Goal: Task Accomplishment & Management: Manage account settings

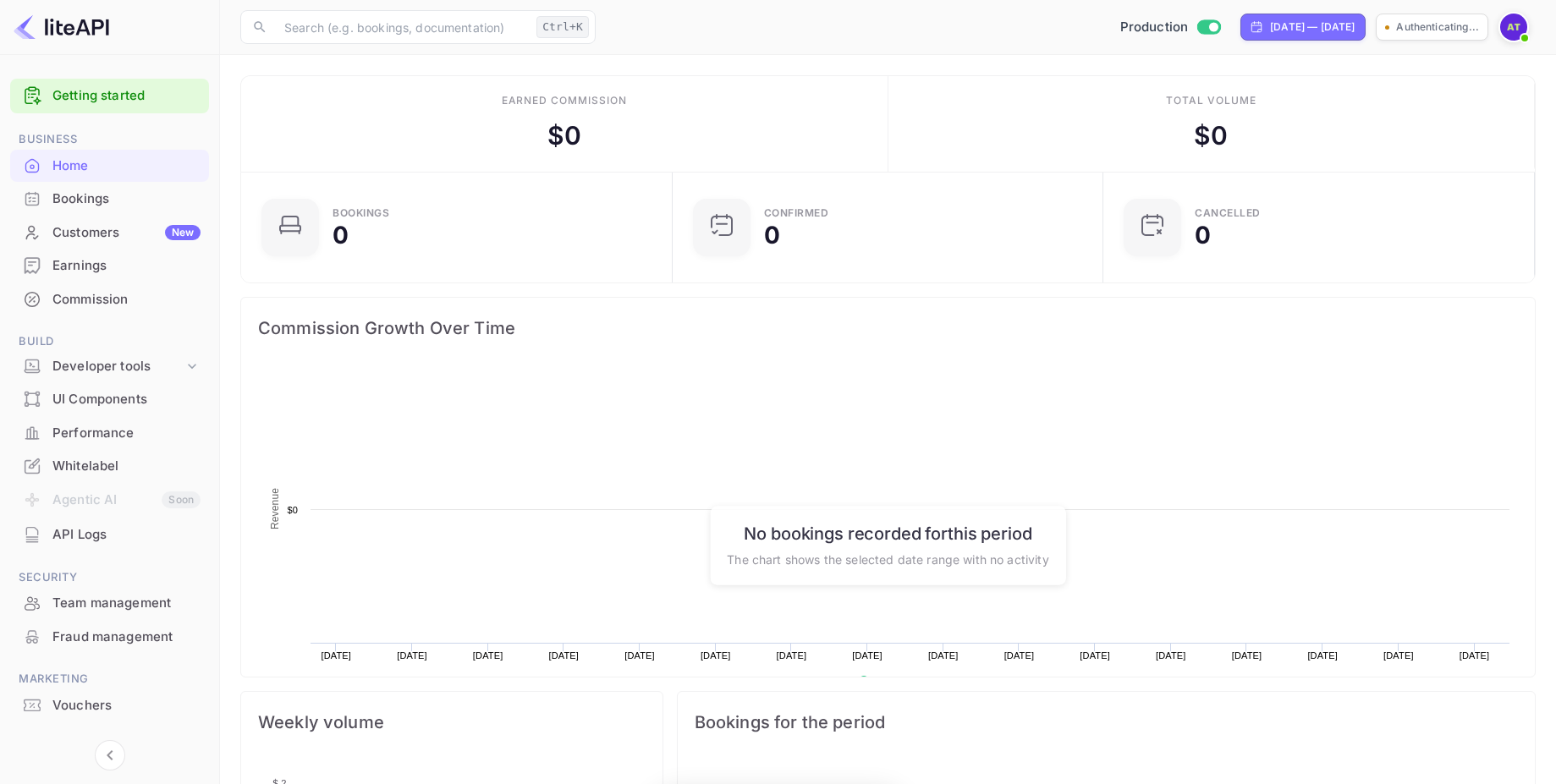
scroll to position [263, 408]
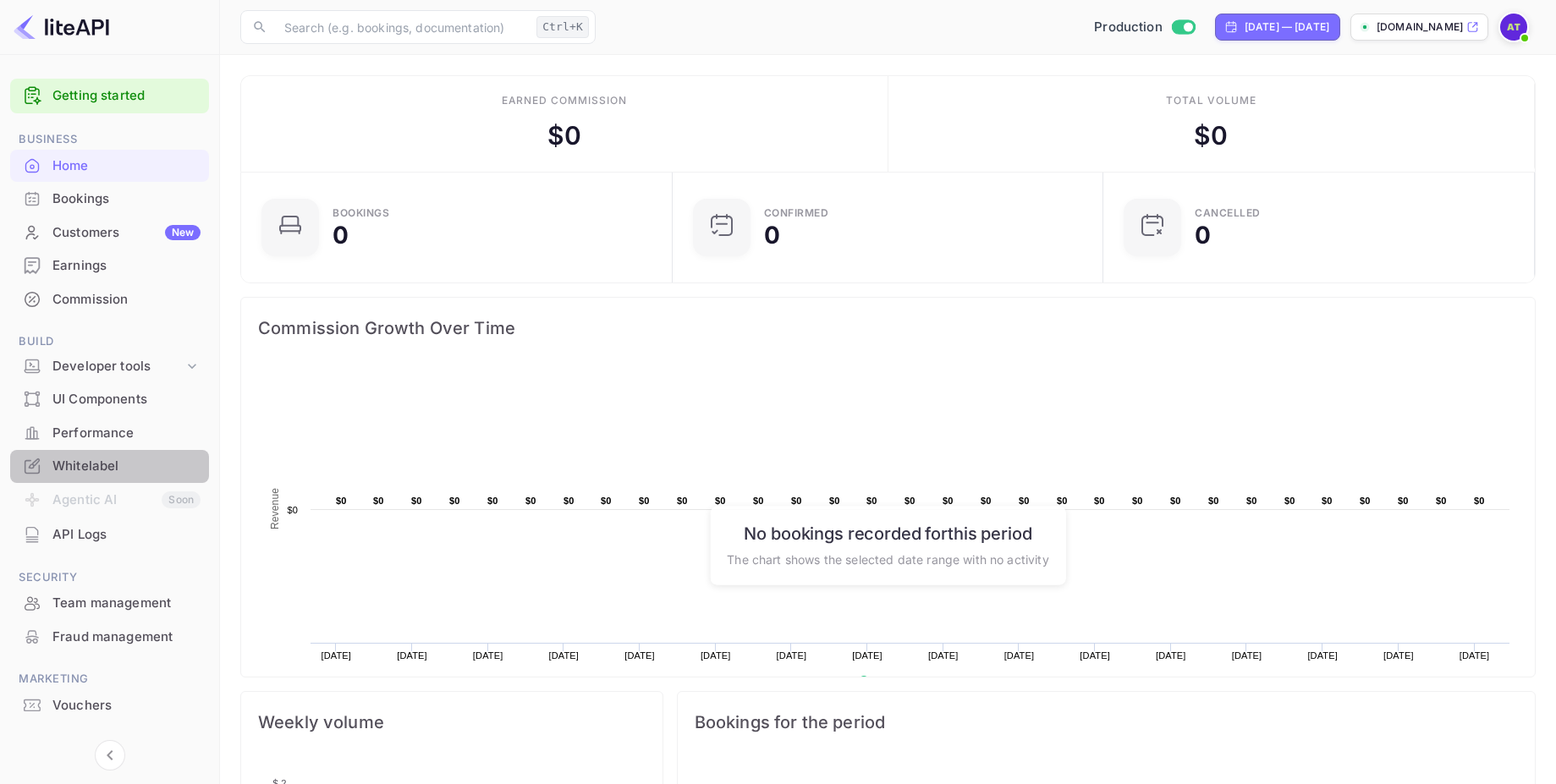
click at [99, 472] on div "Whitelabel" at bounding box center [127, 467] width 148 height 19
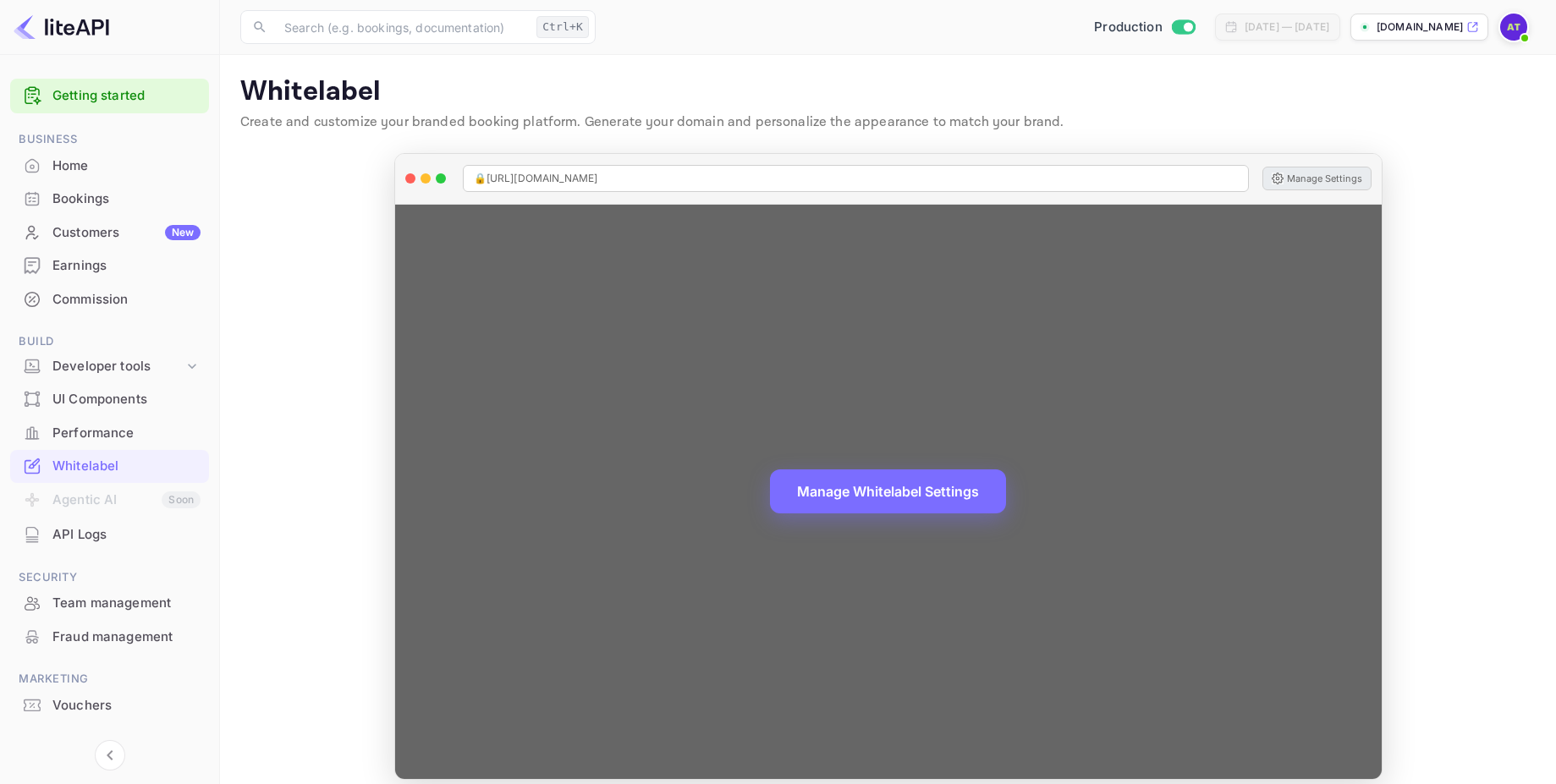
click at [1302, 176] on button "Manage Settings" at bounding box center [1317, 178] width 109 height 24
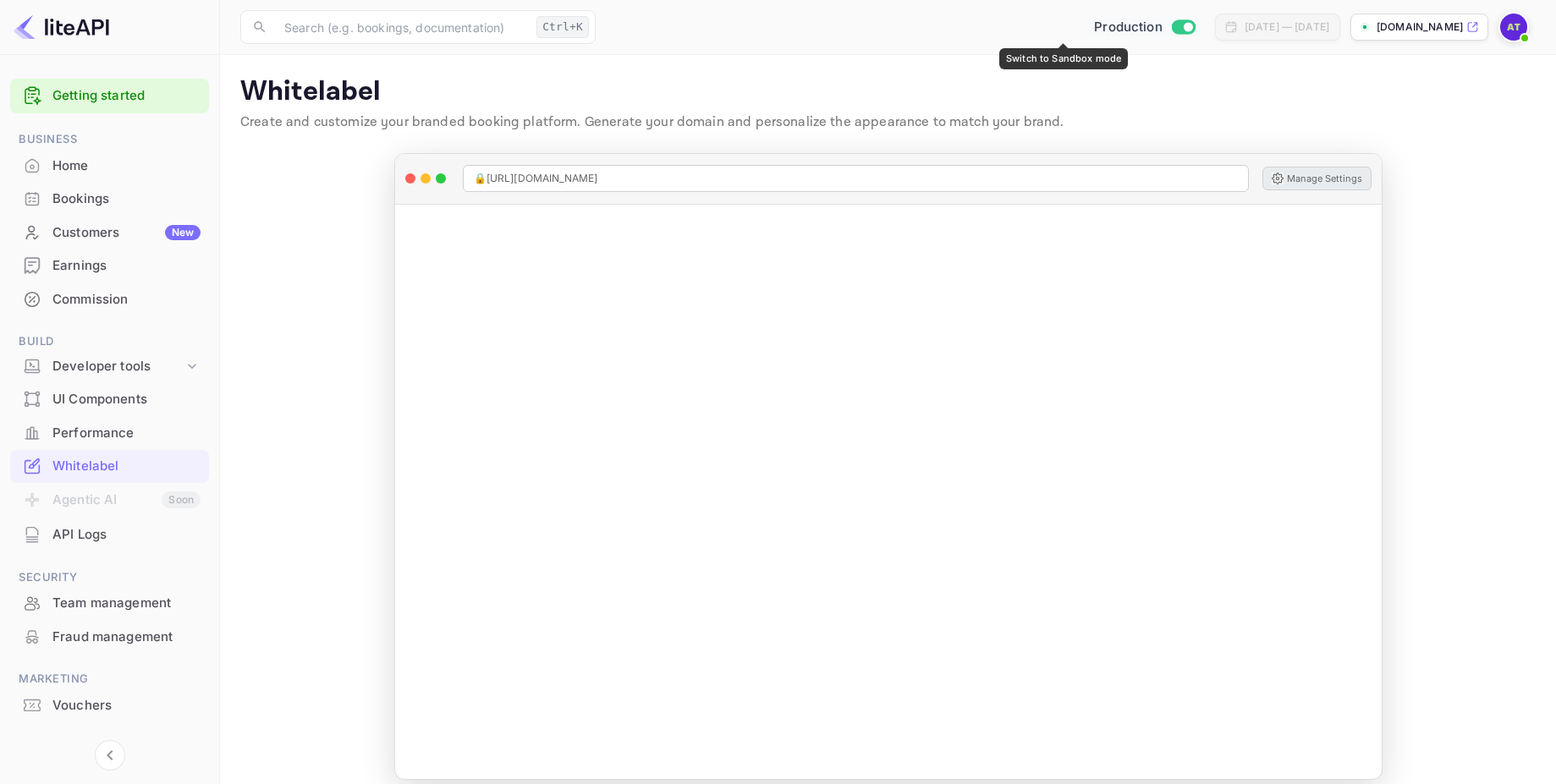
click at [1171, 26] on input "Switch to Sandbox mode" at bounding box center [1188, 26] width 33 height 11
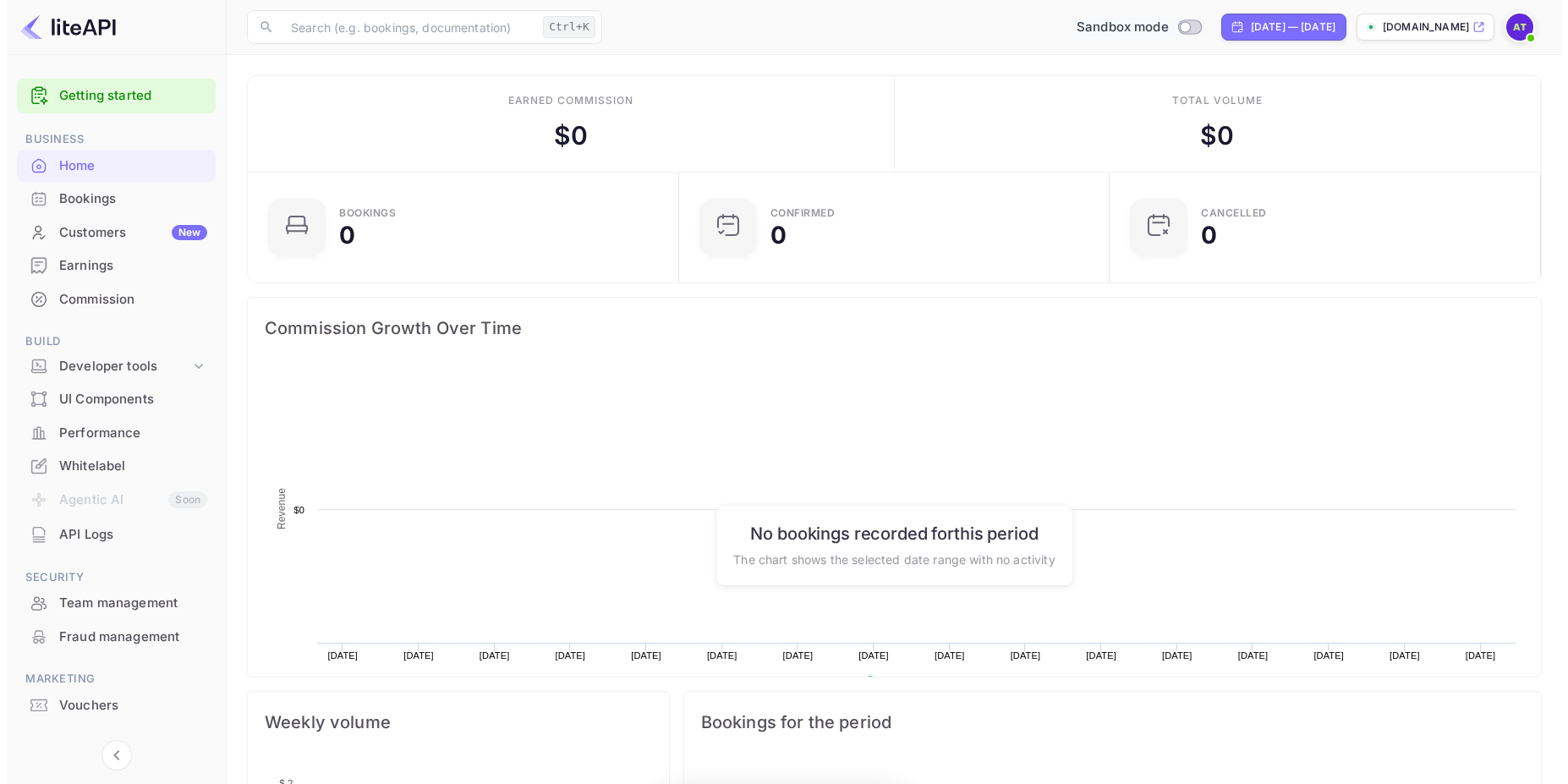
scroll to position [263, 408]
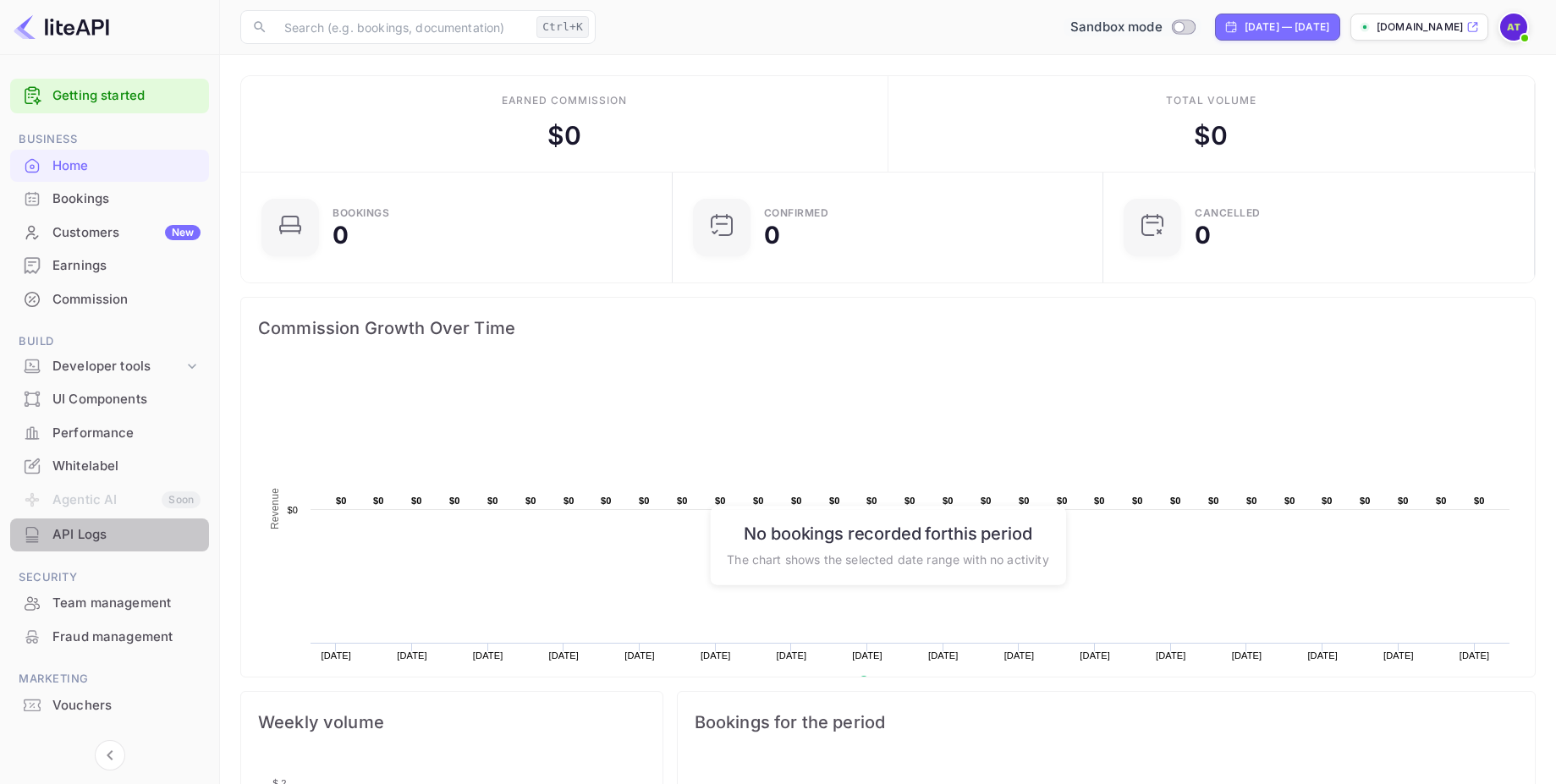
click at [115, 527] on div "API Logs" at bounding box center [127, 535] width 148 height 19
